Goal: Task Accomplishment & Management: Complete application form

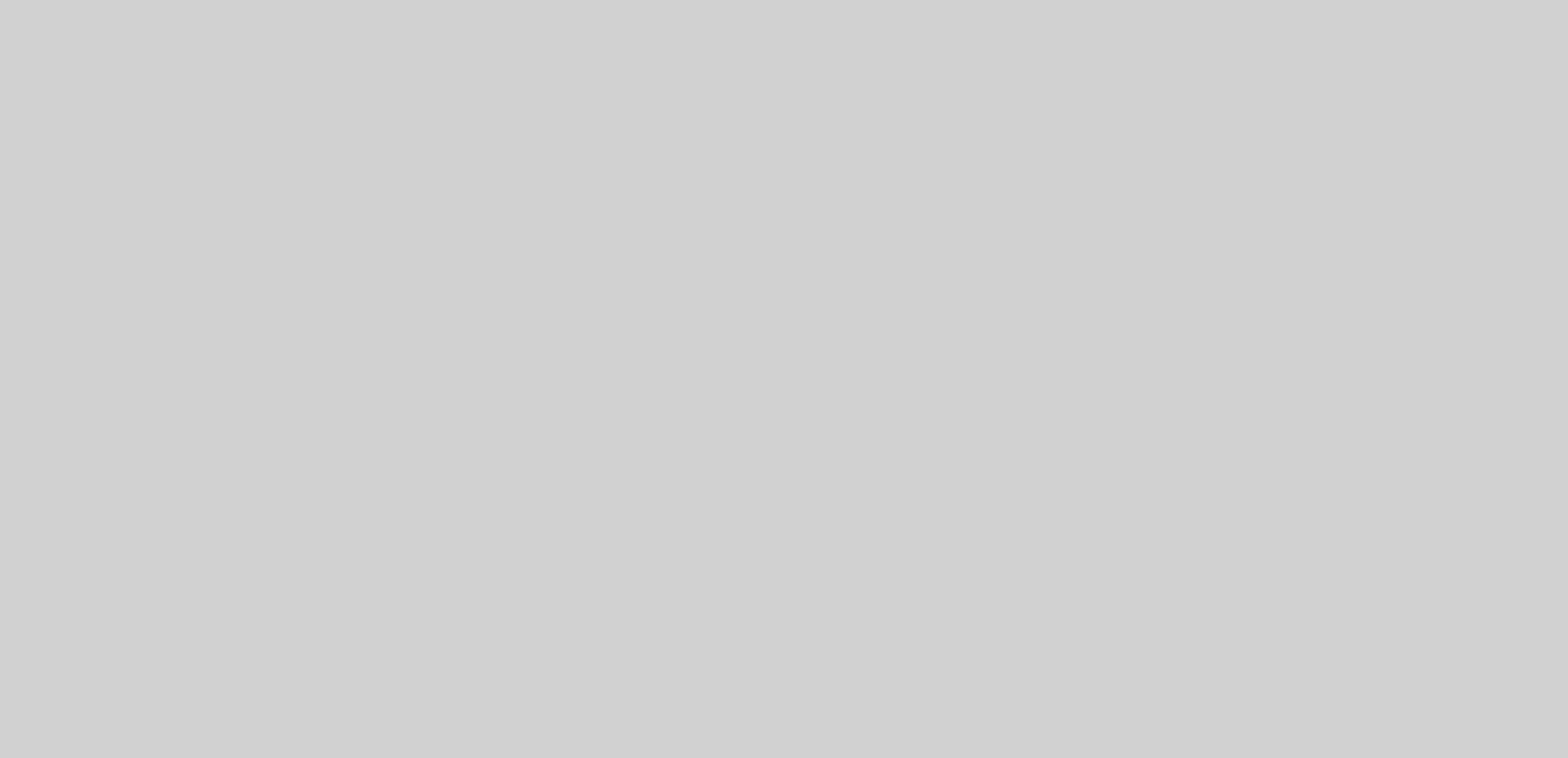
scroll to position [184, 0]
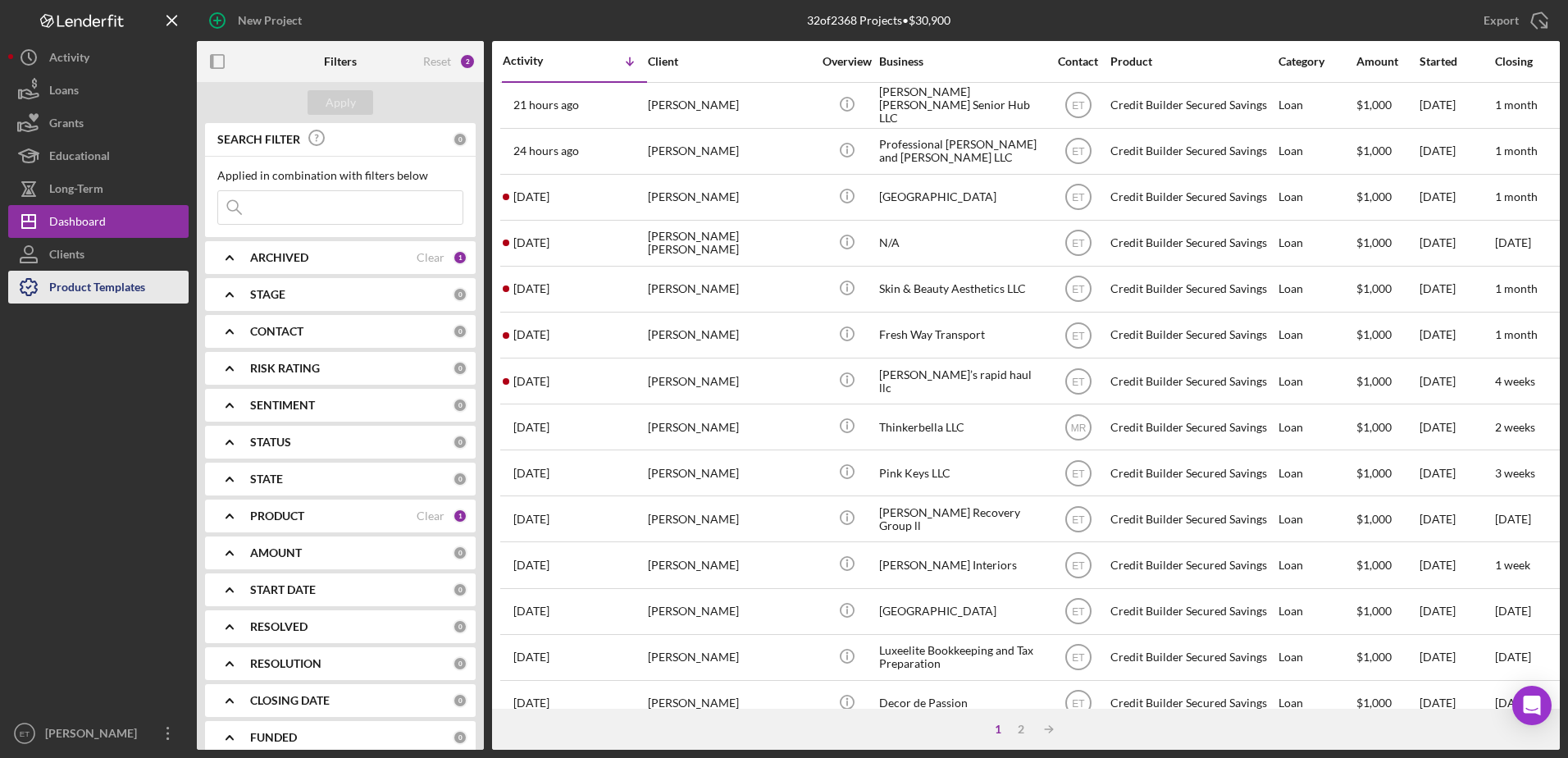
click at [103, 287] on div "Product Templates" at bounding box center [97, 288] width 96 height 37
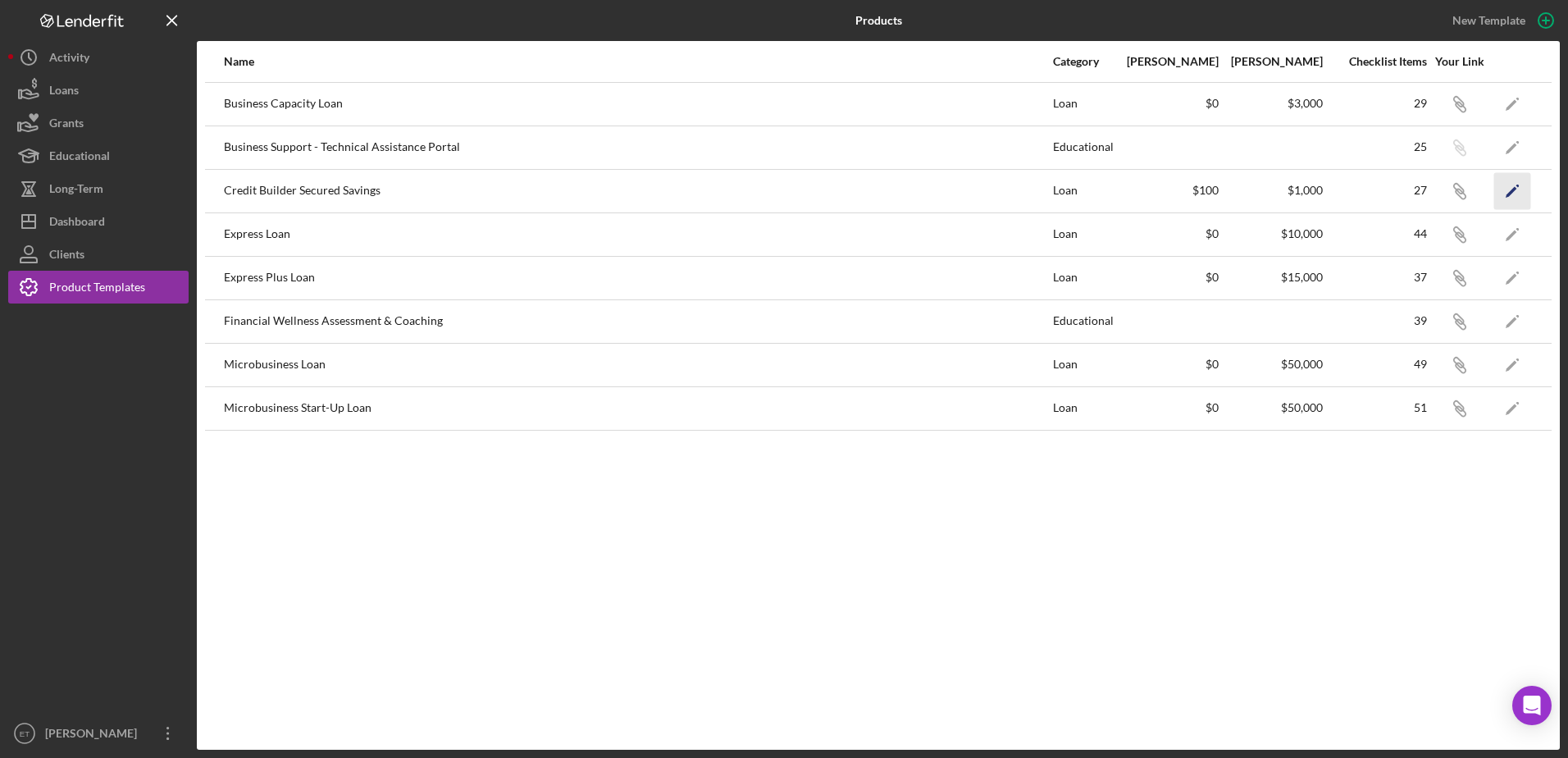
click at [1512, 190] on polygon "button" at bounding box center [1511, 192] width 12 height 12
click at [1462, 106] on icon "button" at bounding box center [1458, 101] width 10 height 10
click at [85, 220] on div "Dashboard" at bounding box center [77, 223] width 55 height 37
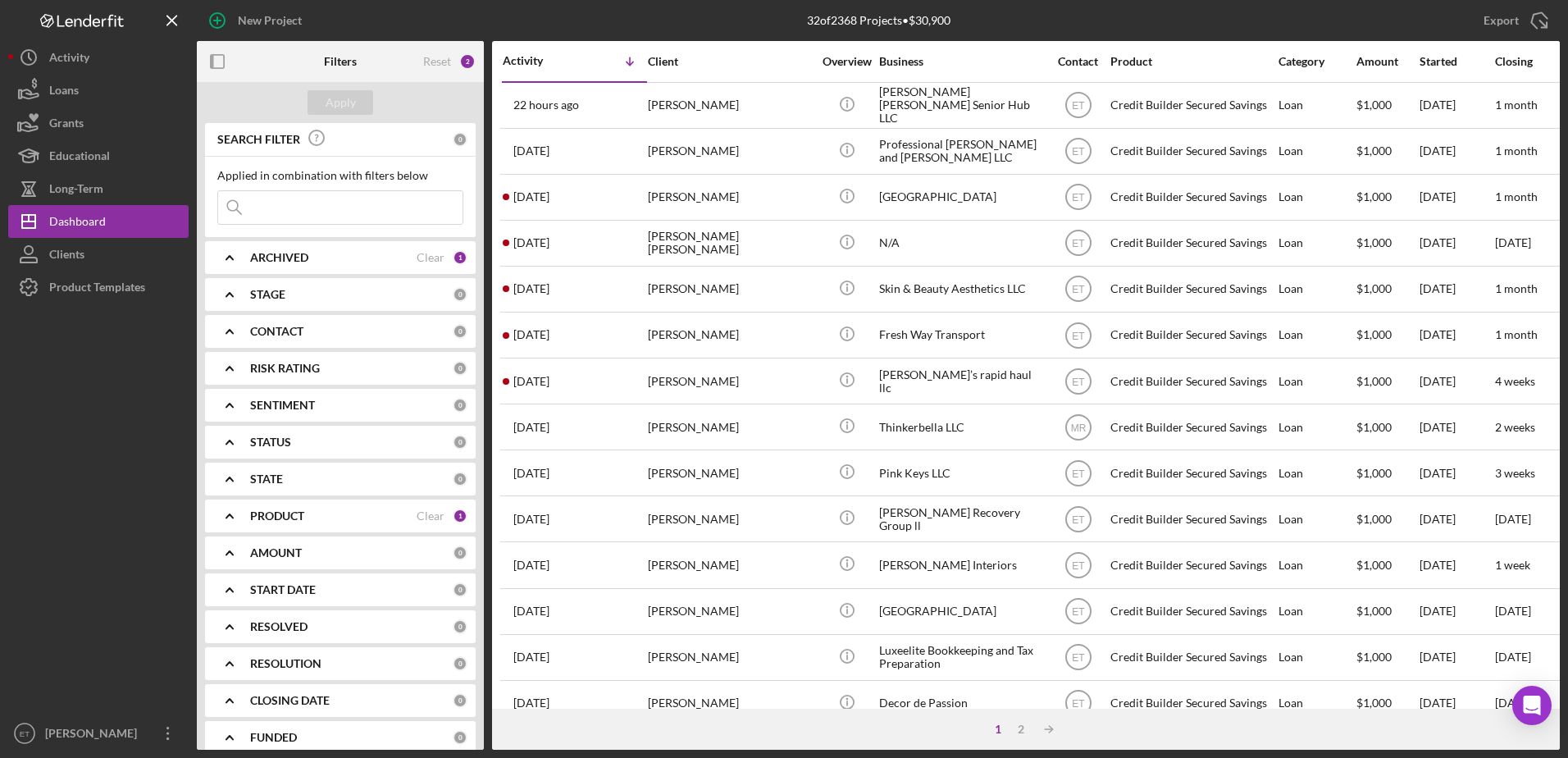
click at [279, 212] on input at bounding box center [340, 207] width 245 height 33
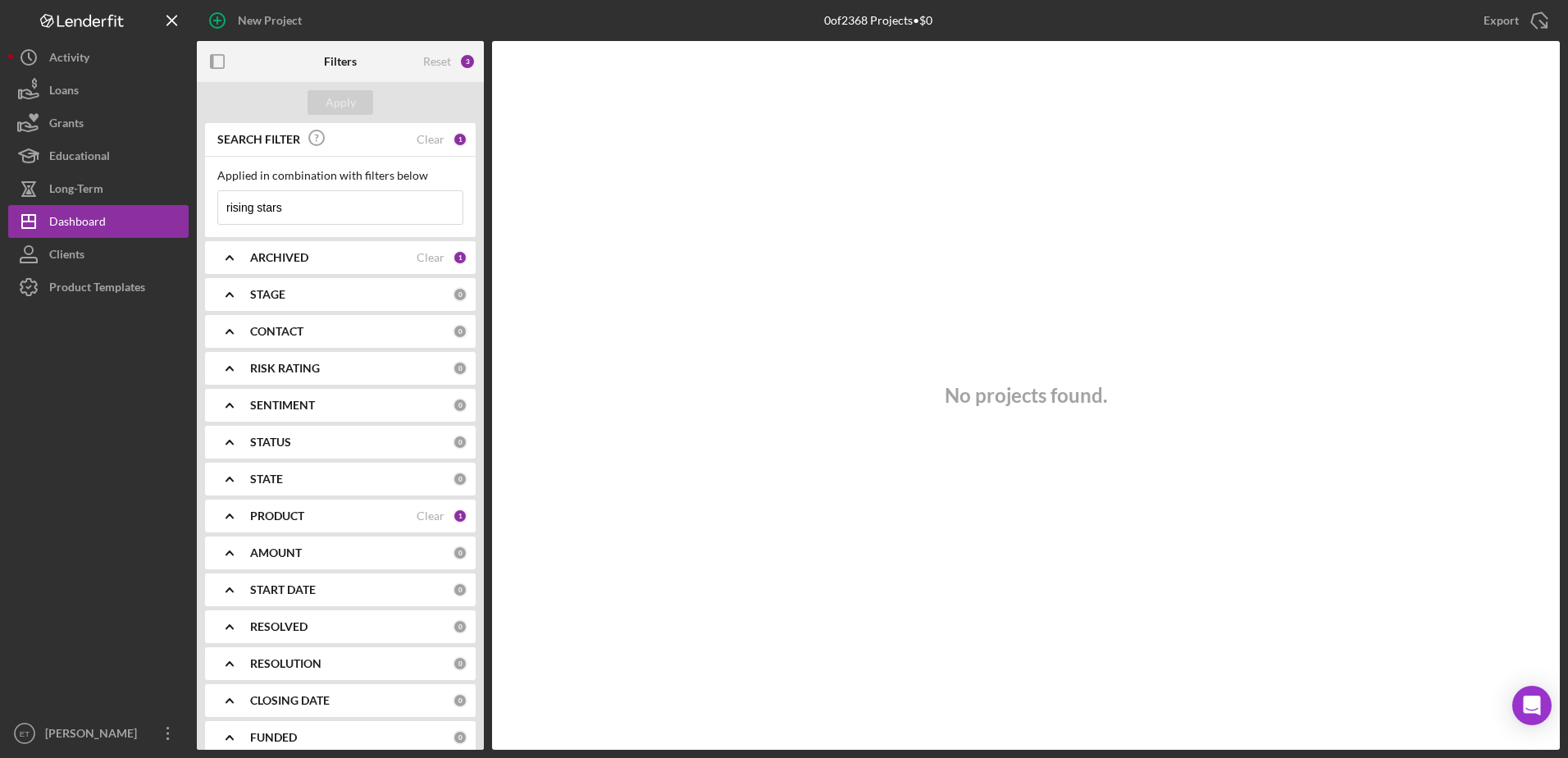
type input "rising stars"
click at [443, 263] on div "ARCHIVED Clear 1" at bounding box center [359, 257] width 218 height 15
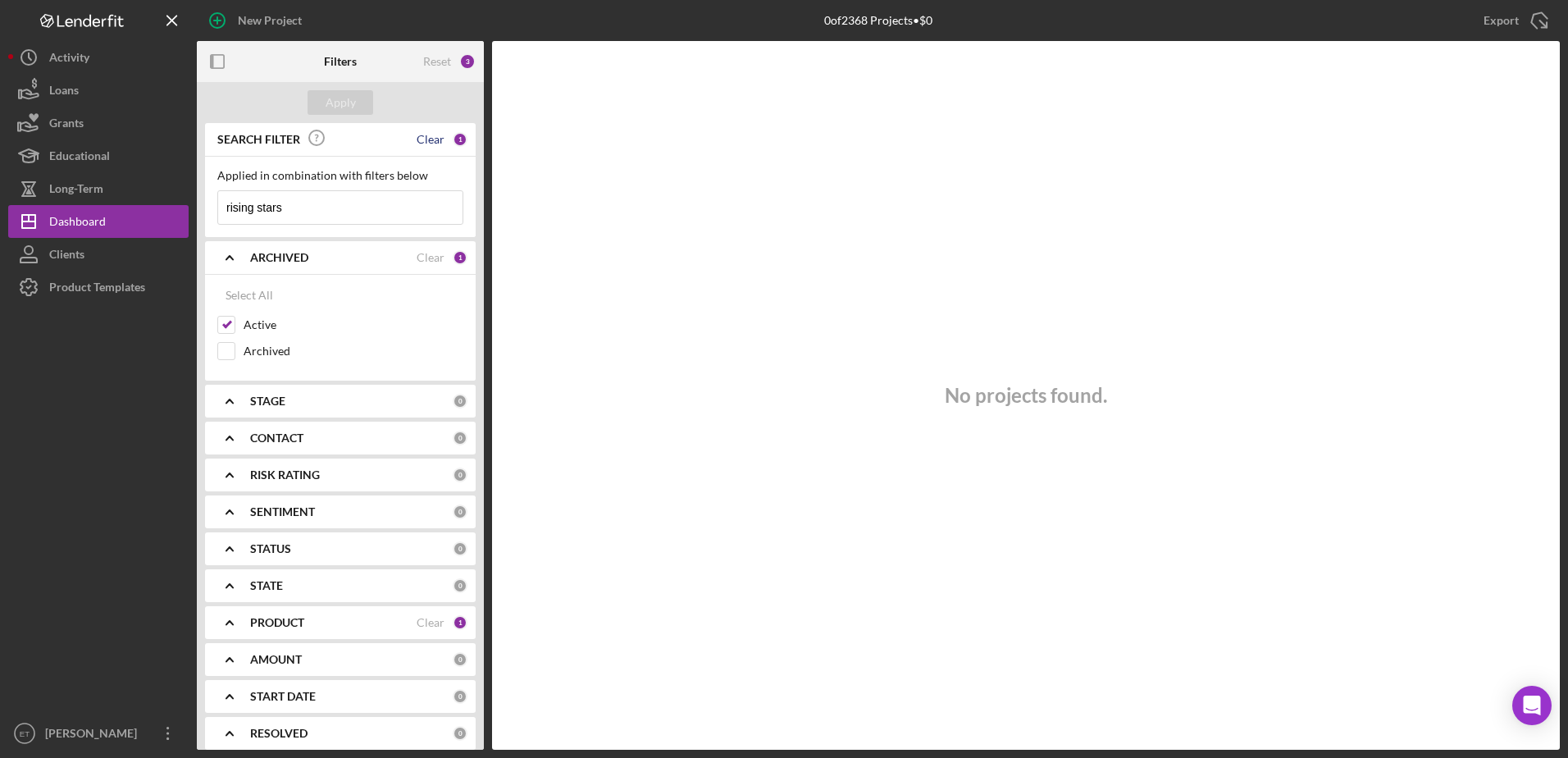
click at [429, 137] on div "Clear" at bounding box center [430, 139] width 28 height 13
click at [346, 103] on div "Apply" at bounding box center [341, 103] width 30 height 25
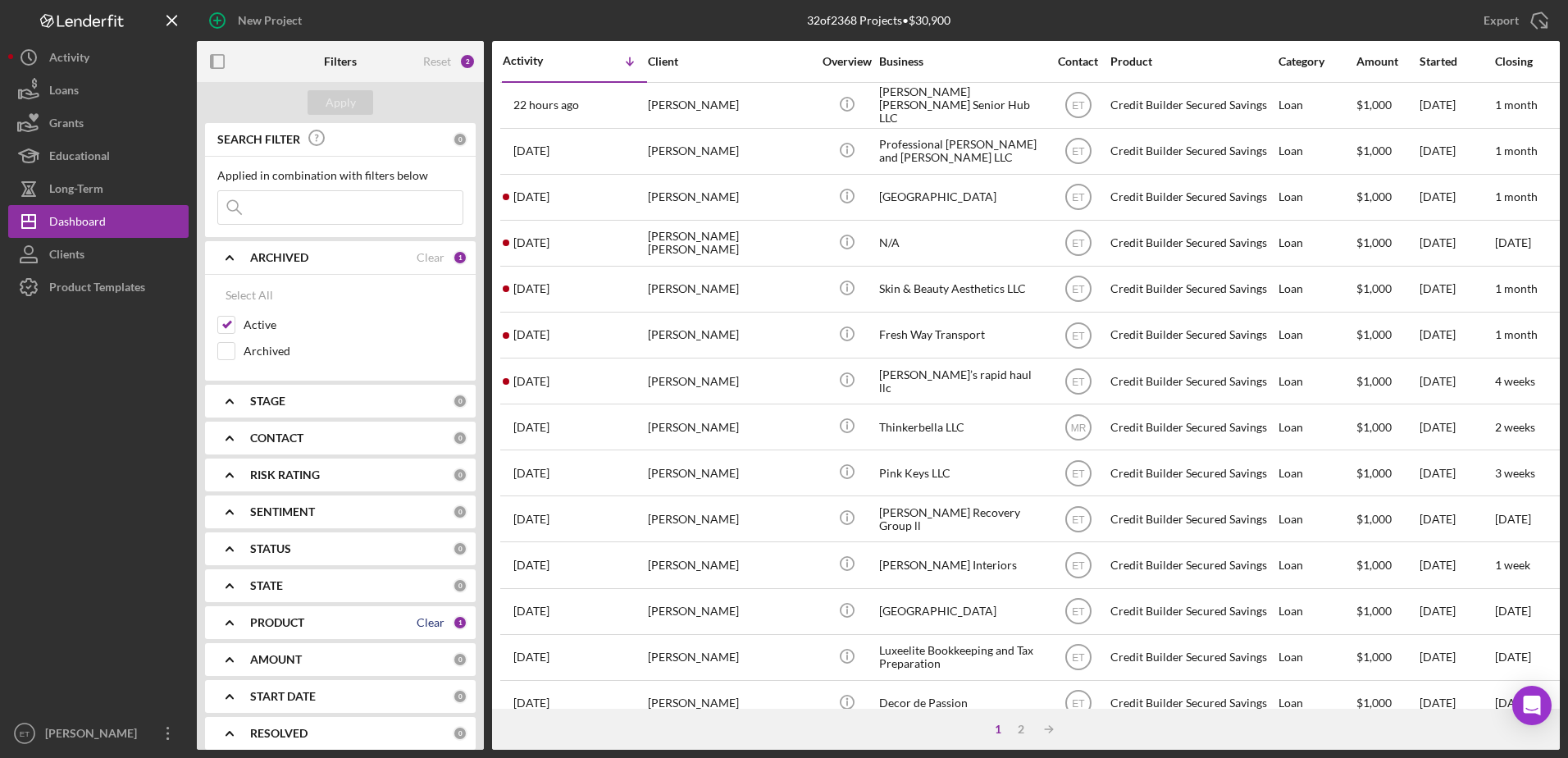
click at [428, 624] on div "Clear" at bounding box center [430, 622] width 28 height 13
click at [343, 99] on div "Apply" at bounding box center [341, 103] width 30 height 25
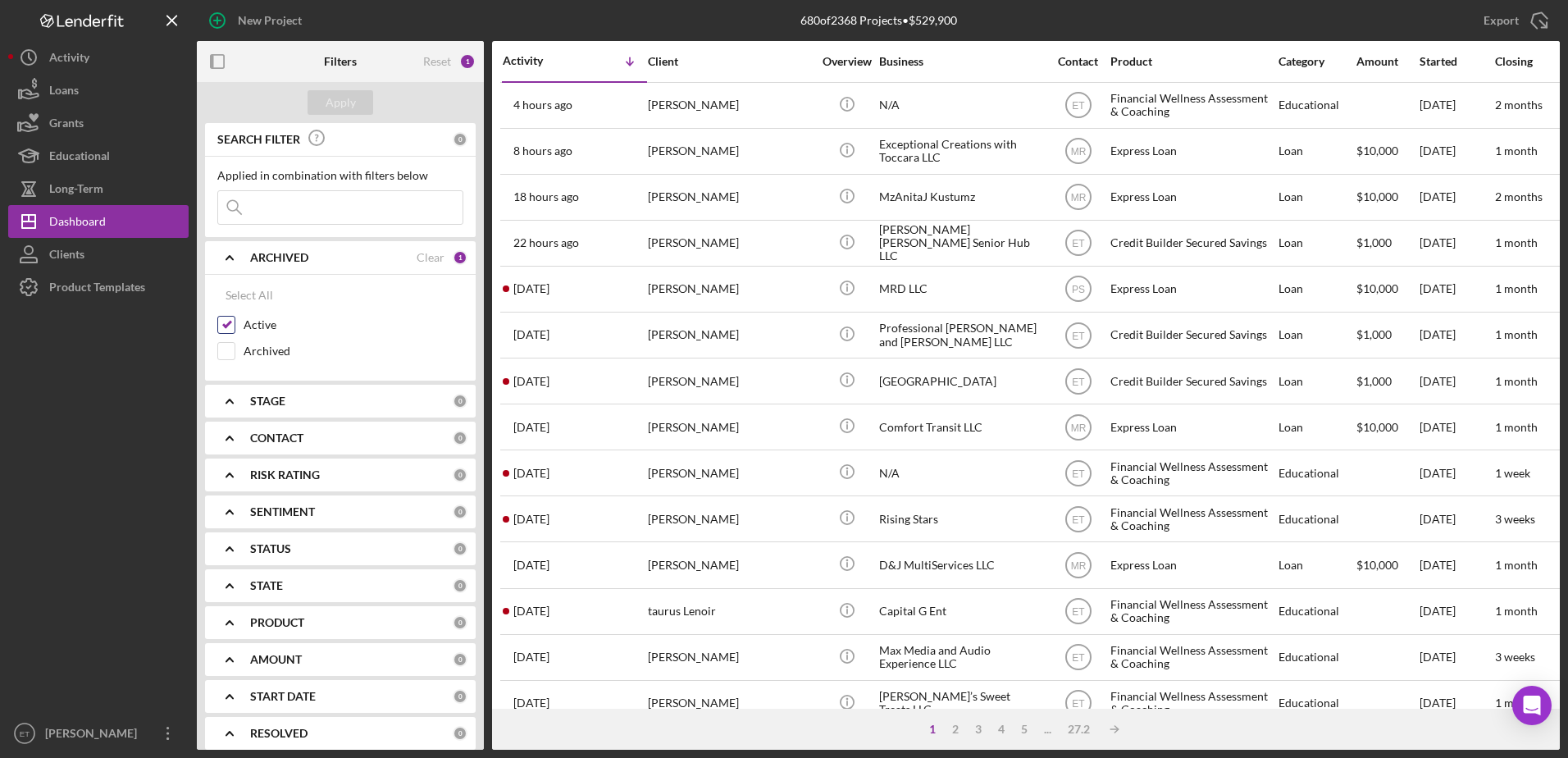
click at [229, 329] on input "Active" at bounding box center [226, 325] width 16 height 16
checkbox input "false"
click at [313, 205] on input at bounding box center [340, 207] width 245 height 33
click at [367, 96] on button "Apply" at bounding box center [341, 103] width 66 height 25
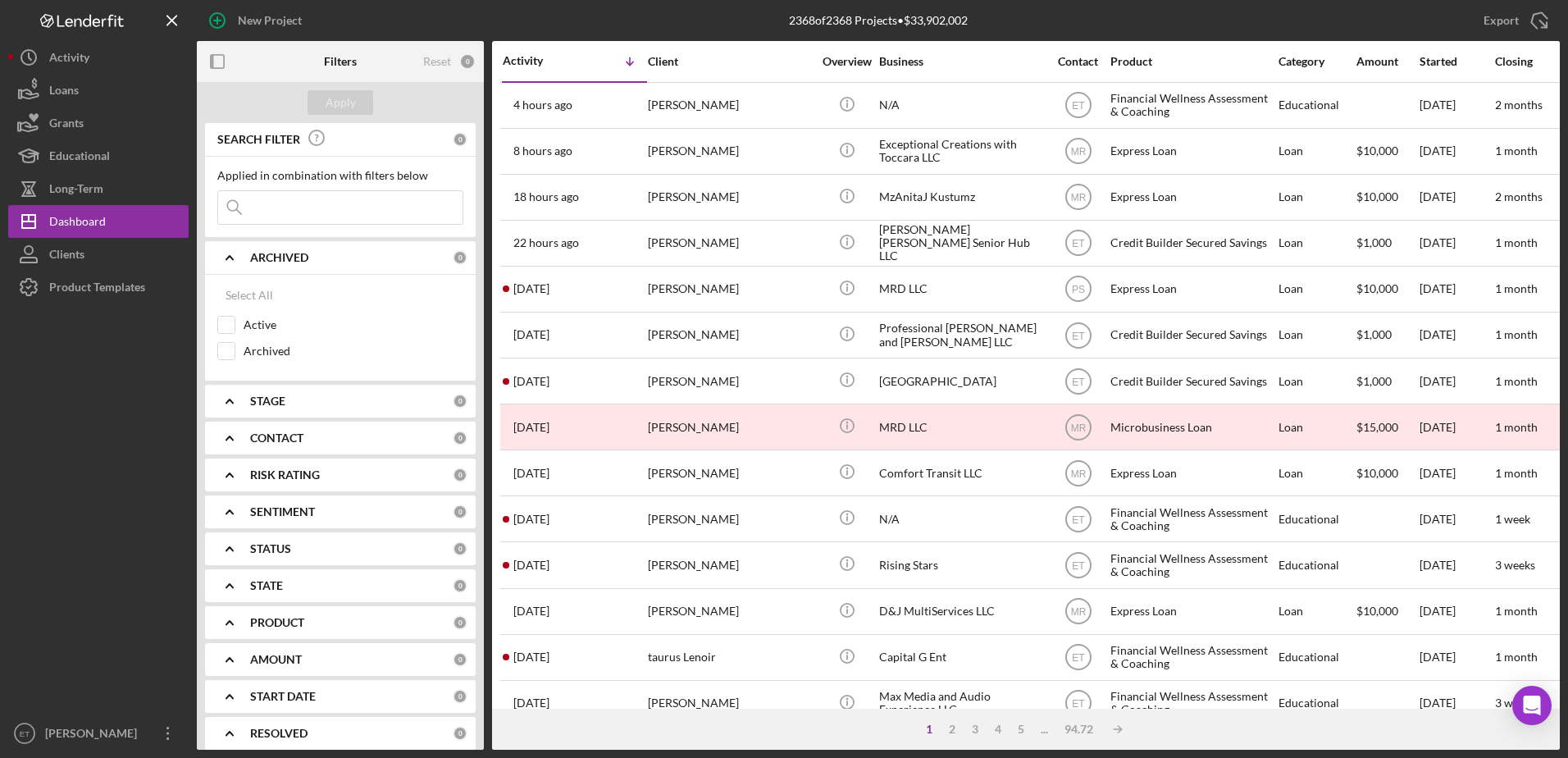
click at [325, 212] on input at bounding box center [340, 207] width 245 height 33
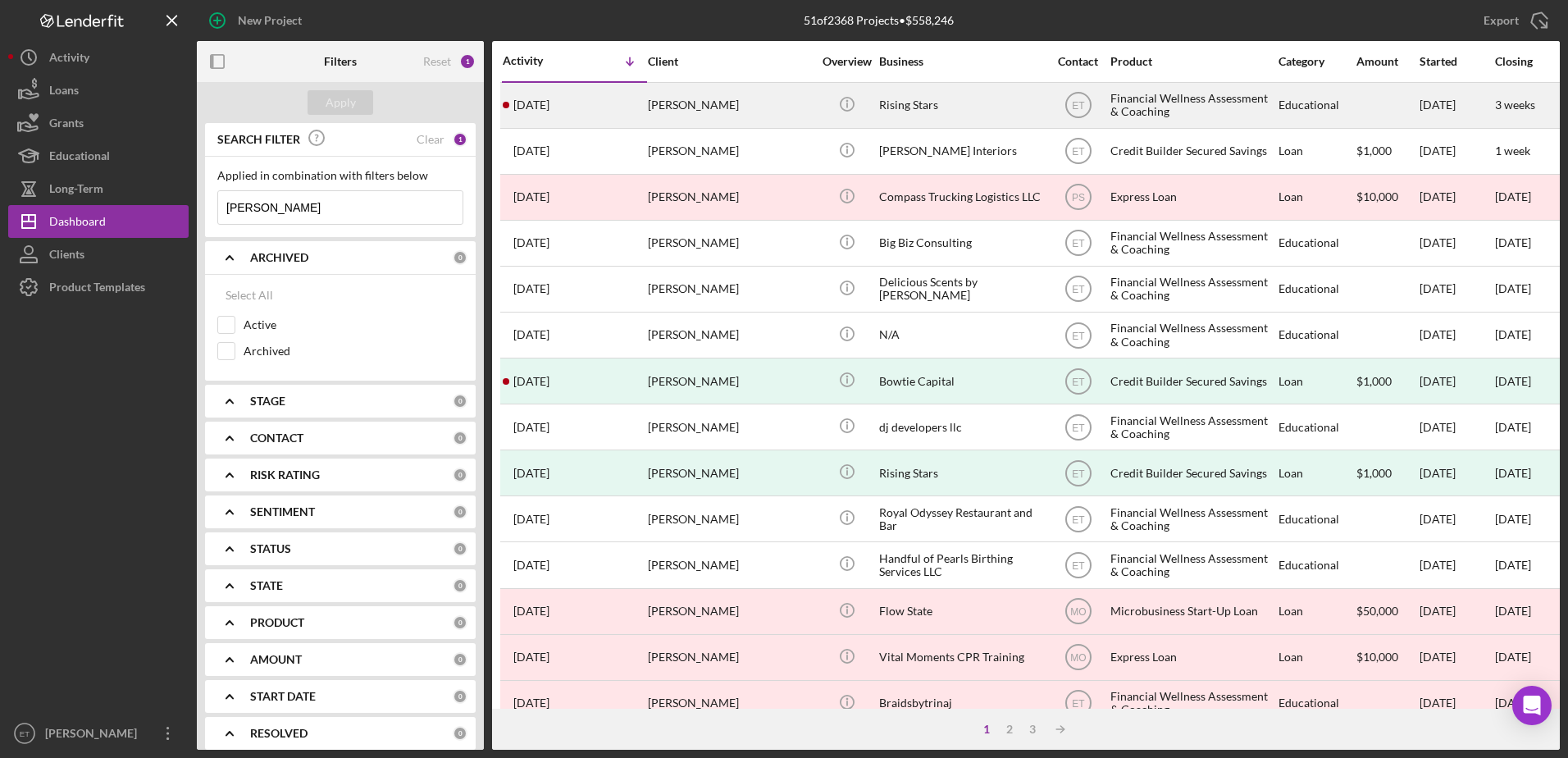
type input "tracy johnson"
click at [767, 111] on div "Tracy Johnson" at bounding box center [730, 105] width 164 height 44
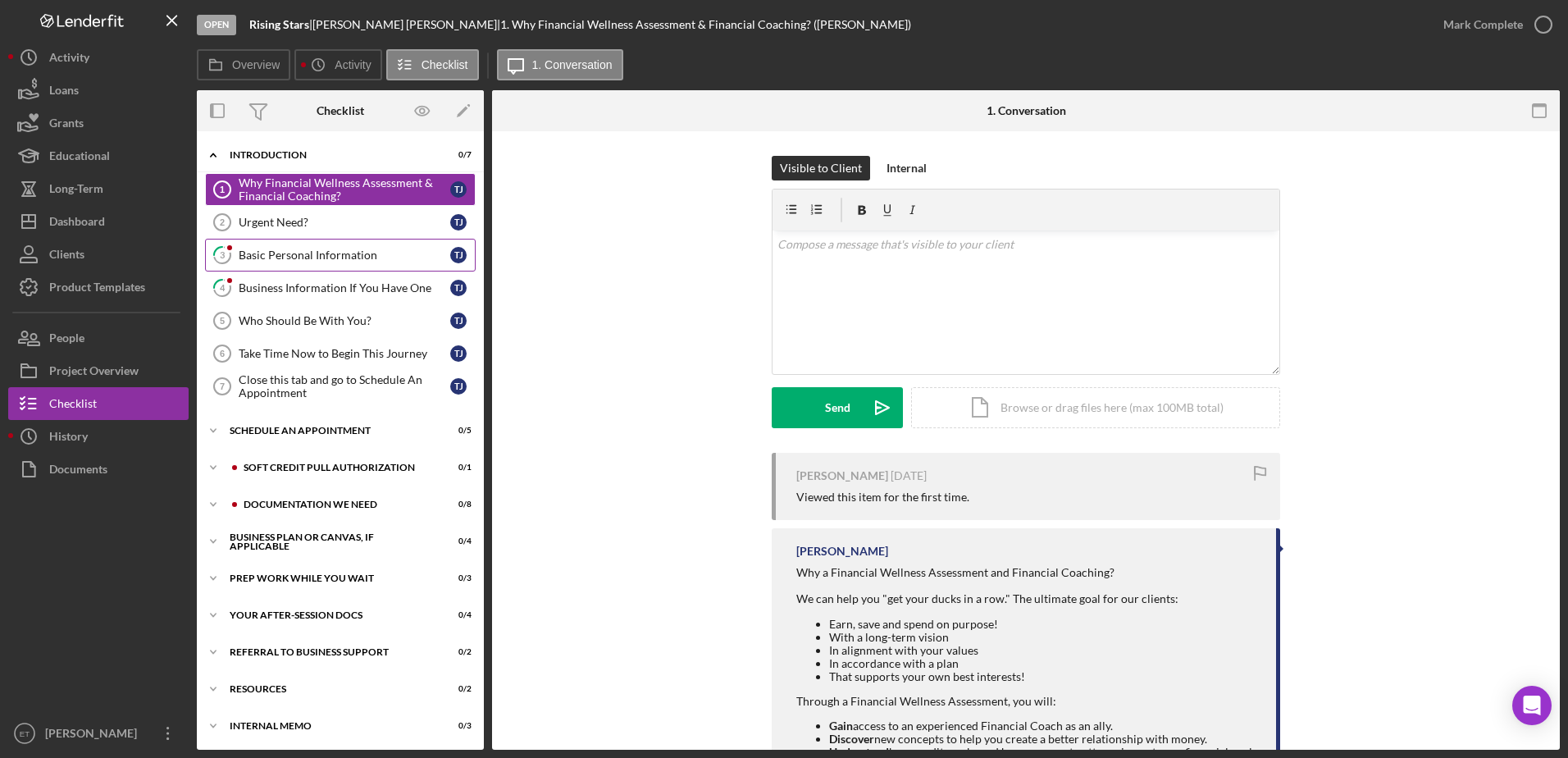
click at [303, 249] on div "Basic Personal Information" at bounding box center [344, 254] width 212 height 13
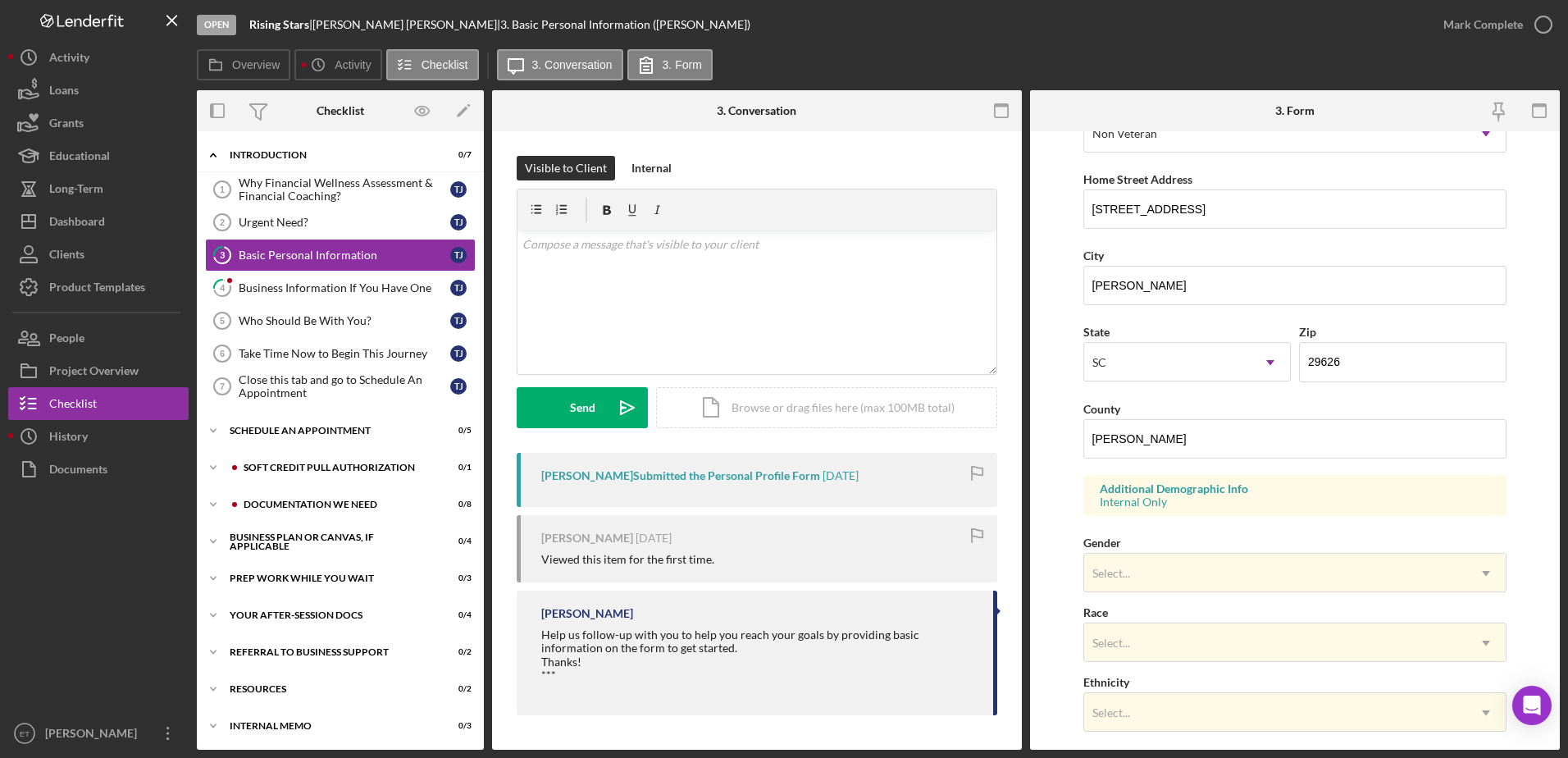
scroll to position [277, 0]
click at [284, 293] on div "Business Information If You Have One" at bounding box center [344, 287] width 212 height 13
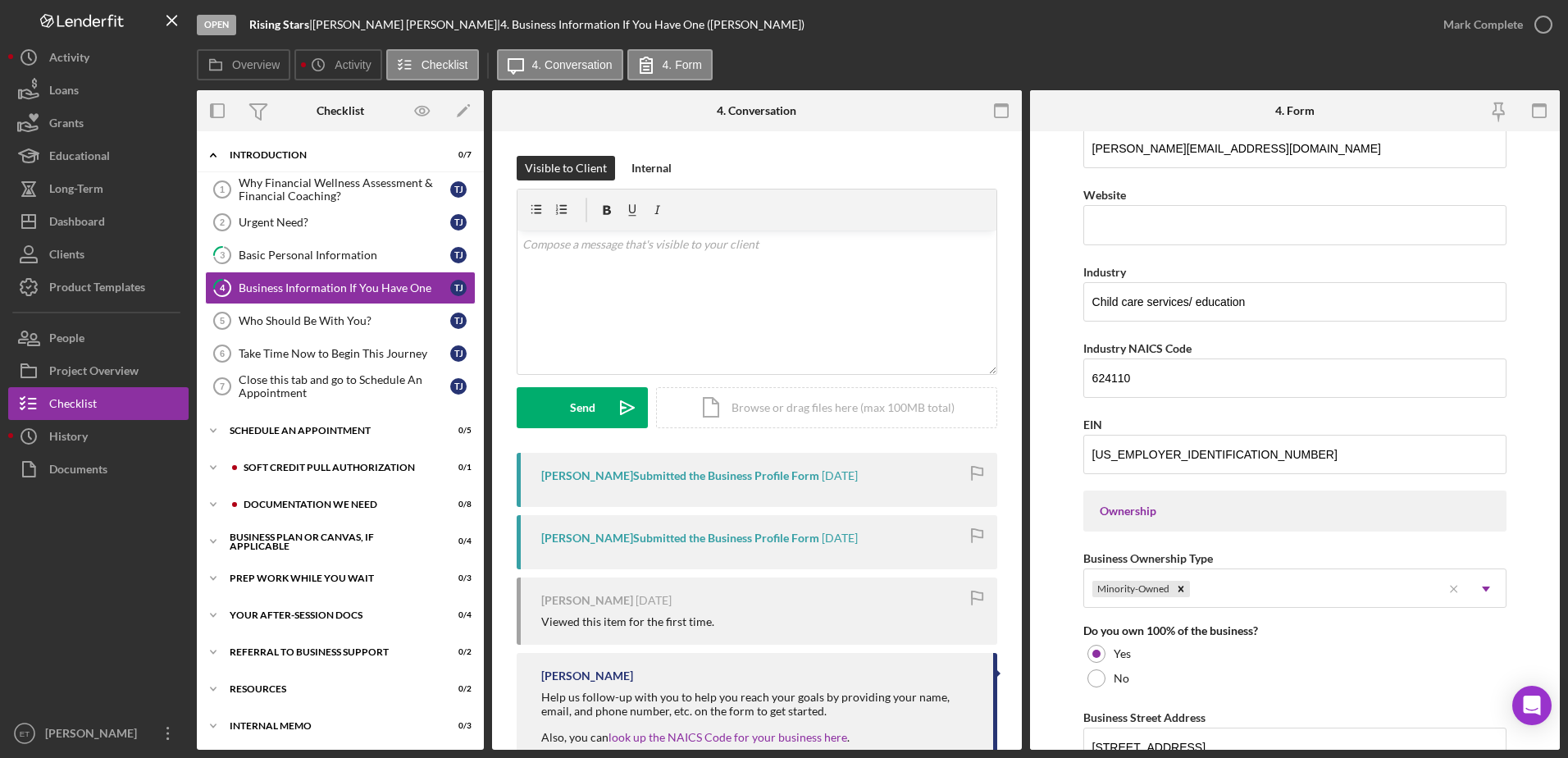
scroll to position [407, 0]
click at [299, 468] on div "Soft Credit Pull Authorization" at bounding box center [353, 467] width 220 height 10
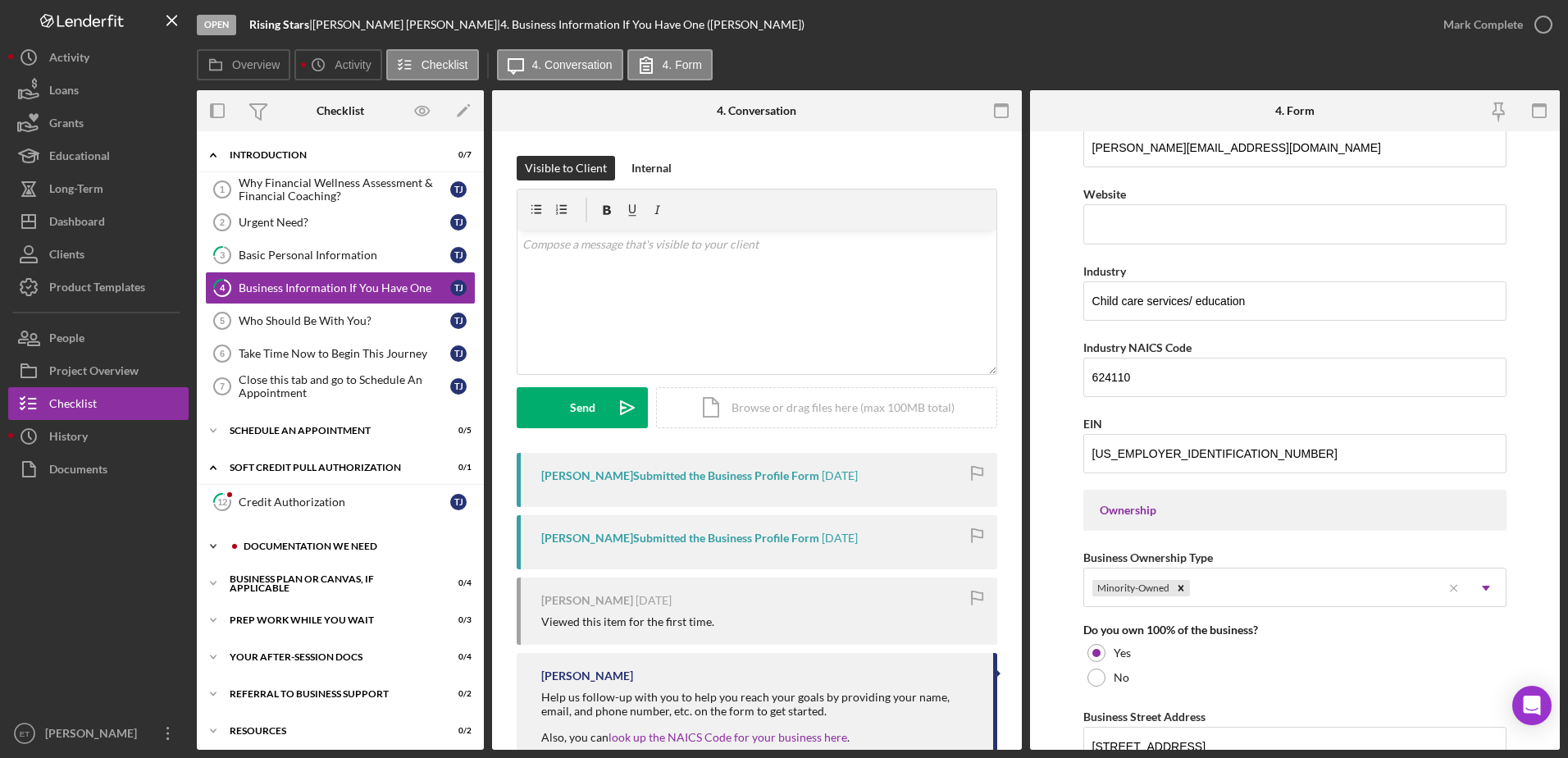
click at [275, 552] on div "Icon/Expander Documentation We Need 0 / 8" at bounding box center [341, 546] width 287 height 33
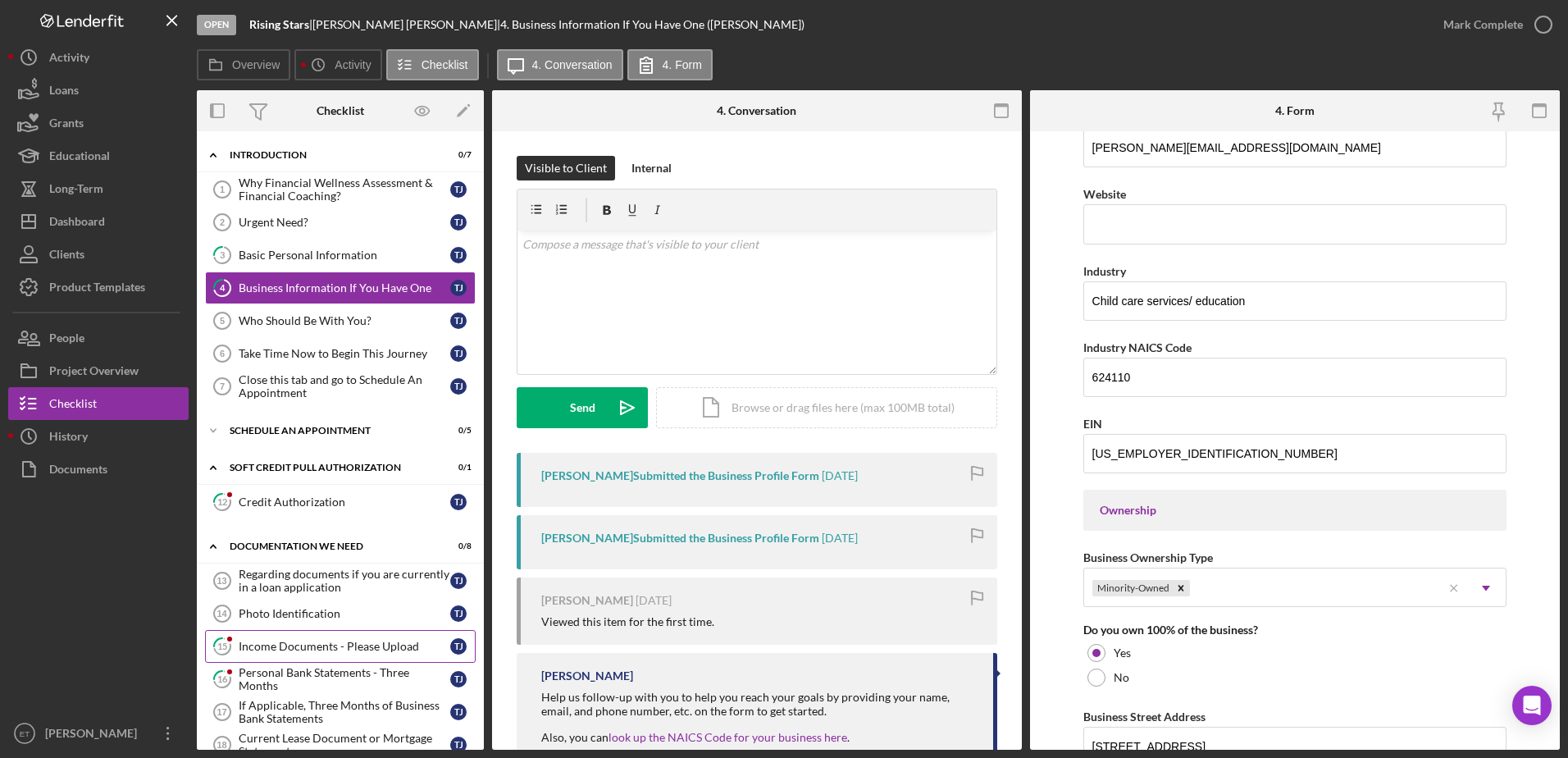
click at [287, 642] on div "Income Documents - Please Upload" at bounding box center [344, 646] width 212 height 13
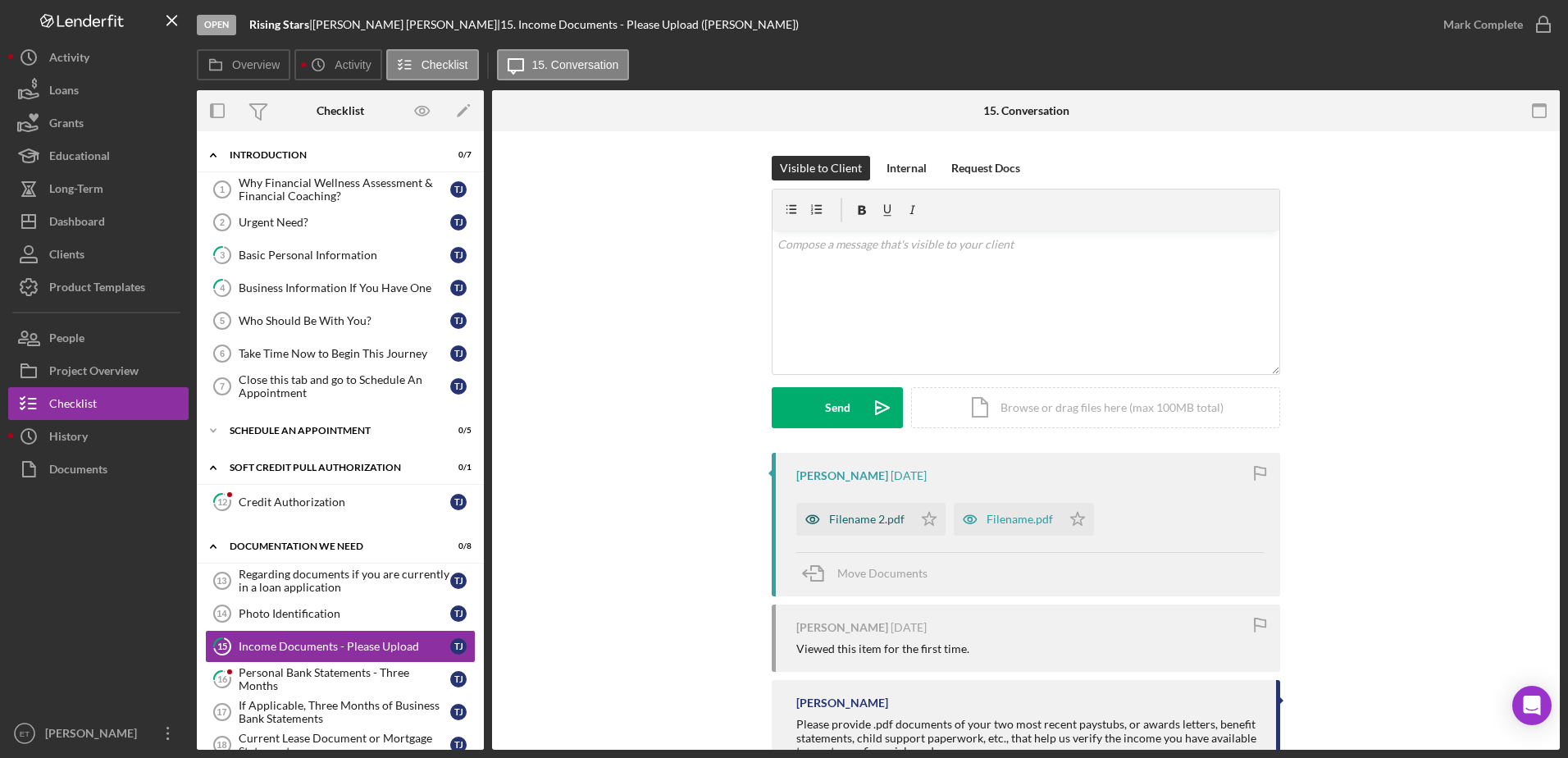
click at [812, 522] on icon "button" at bounding box center [812, 520] width 4 height 4
